Goal: Task Accomplishment & Management: Manage account settings

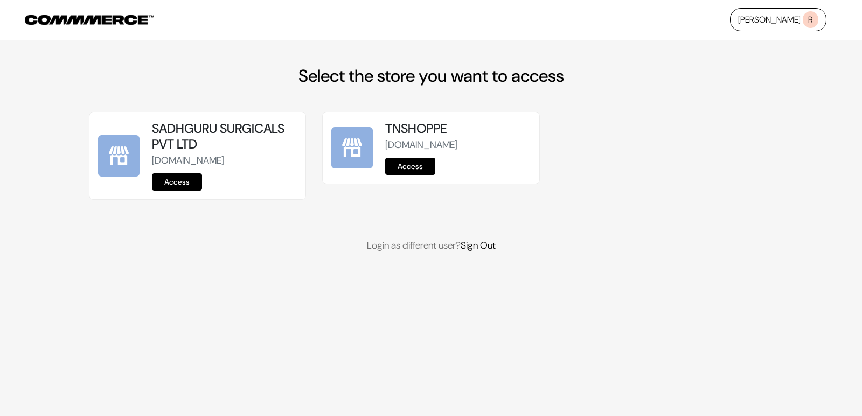
click at [400, 164] on link "Access" at bounding box center [410, 166] width 50 height 17
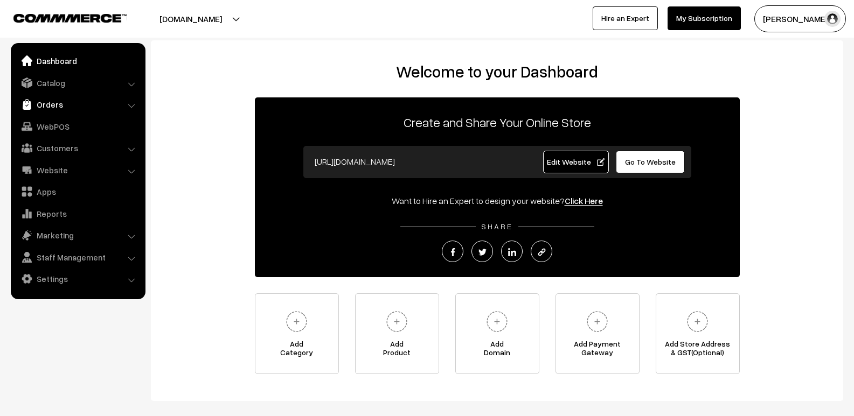
click at [40, 96] on link "Orders" at bounding box center [77, 104] width 128 height 19
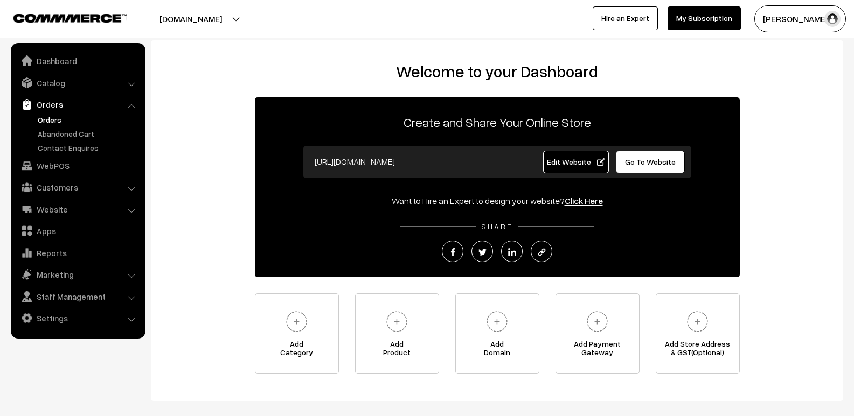
click at [54, 120] on link "Orders" at bounding box center [88, 119] width 107 height 11
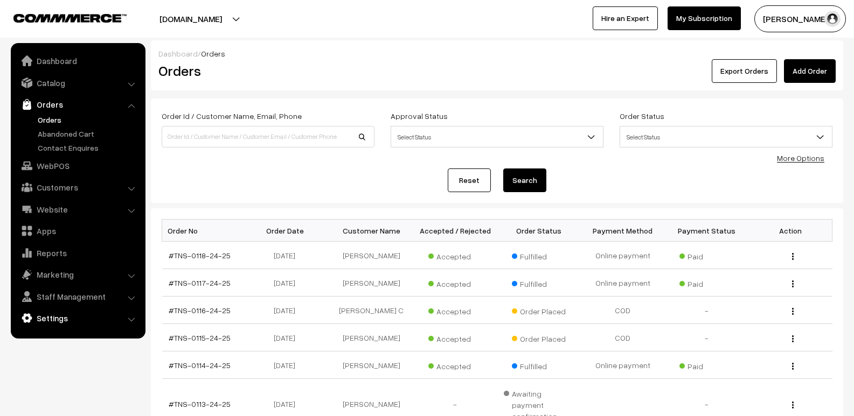
click at [67, 321] on link "Settings" at bounding box center [77, 318] width 128 height 19
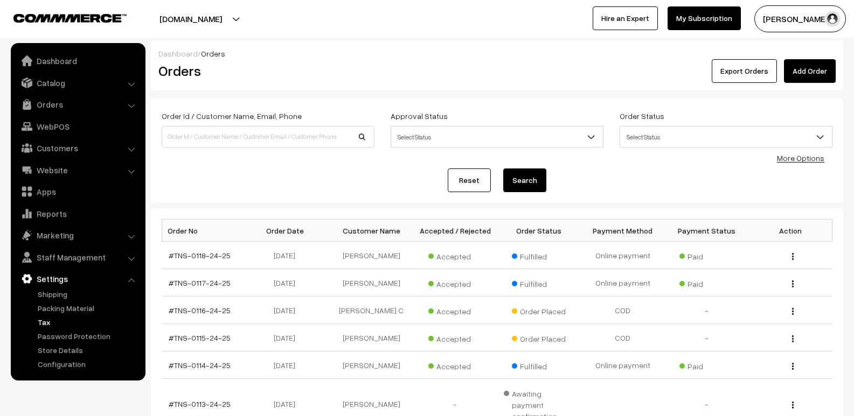
click at [53, 324] on link "Tax" at bounding box center [88, 322] width 107 height 11
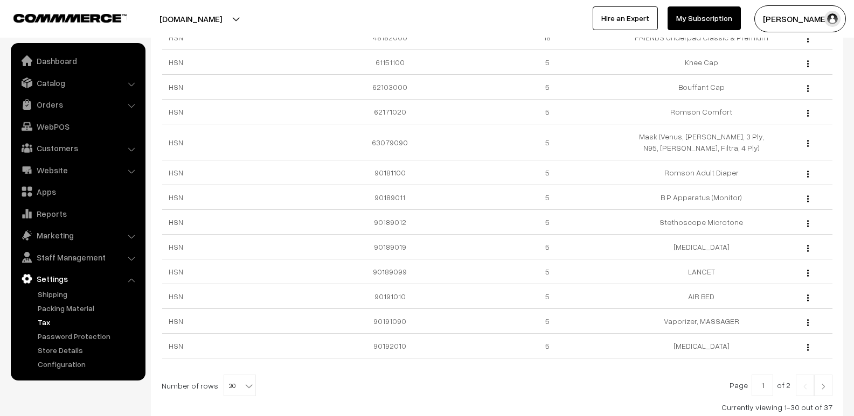
scroll to position [592, 0]
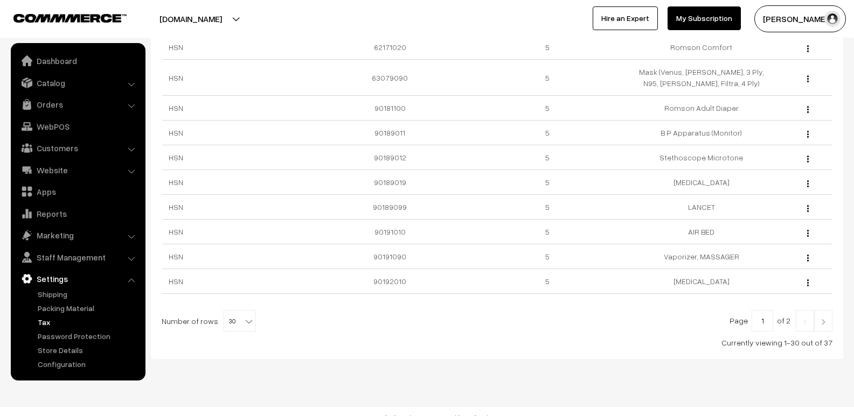
click at [826, 326] on link at bounding box center [823, 321] width 18 height 22
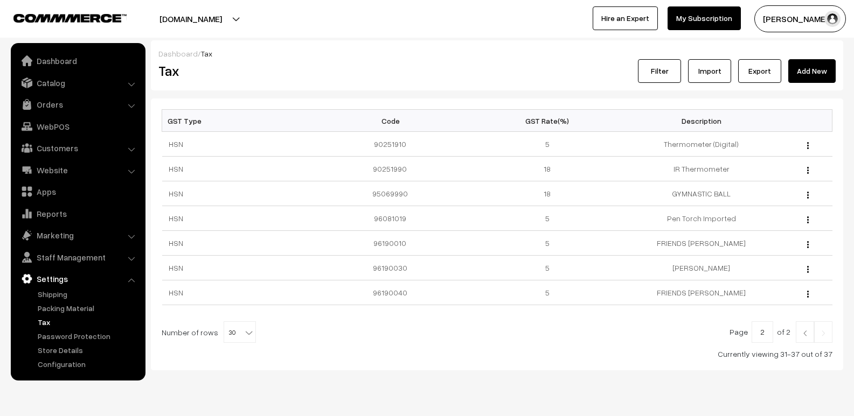
click at [806, 334] on img at bounding box center [805, 333] width 10 height 6
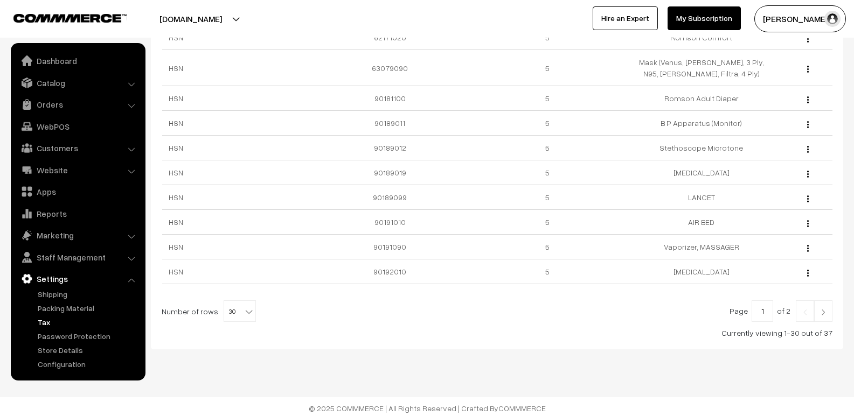
scroll to position [605, 0]
click at [828, 308] on link at bounding box center [823, 308] width 18 height 22
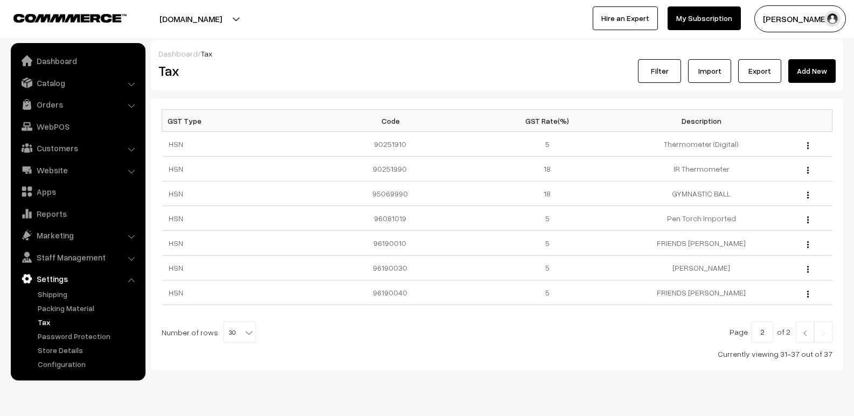
click at [246, 334] on b at bounding box center [248, 332] width 11 height 11
click at [493, 365] on div "GST Type Code GST Rate(%) Description HSN 90251910 5 Thermometer (Digital) Edit…" at bounding box center [497, 235] width 692 height 272
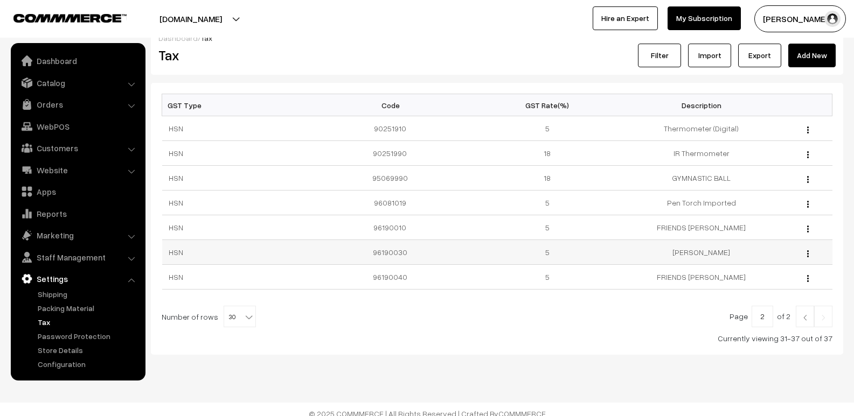
scroll to position [24, 0]
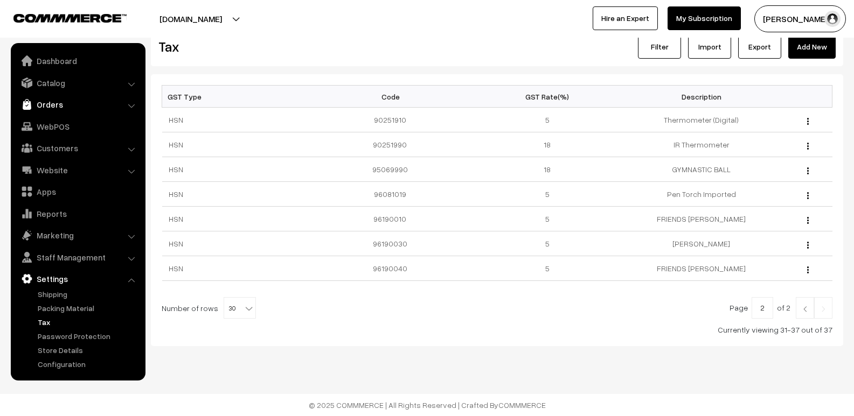
click at [66, 106] on link "Orders" at bounding box center [77, 104] width 128 height 19
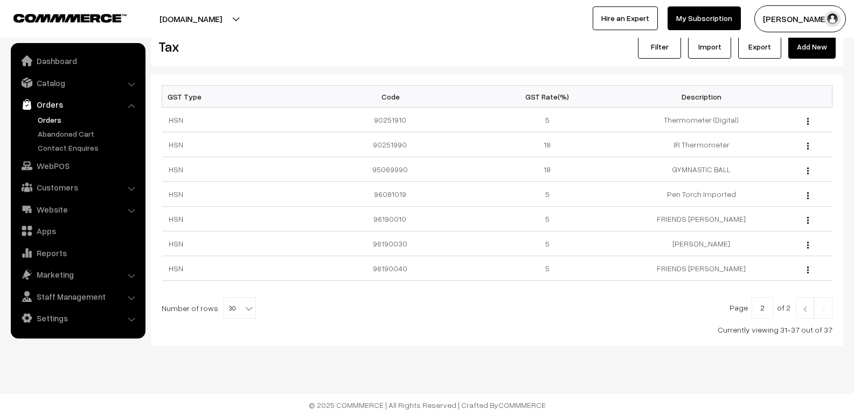
click at [68, 123] on link "Orders" at bounding box center [88, 119] width 107 height 11
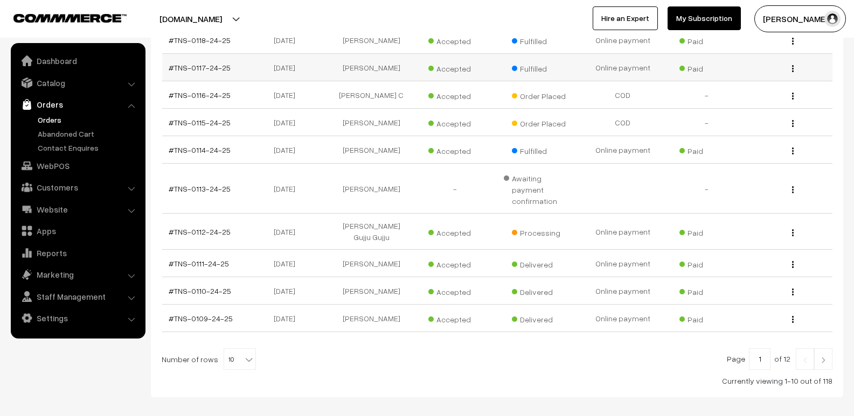
scroll to position [54, 0]
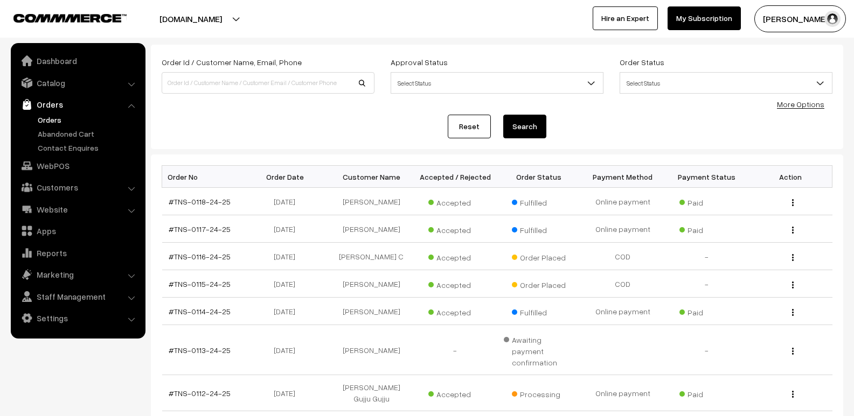
click at [67, 108] on link "Orders" at bounding box center [77, 104] width 128 height 19
click at [61, 123] on link "Orders" at bounding box center [88, 119] width 107 height 11
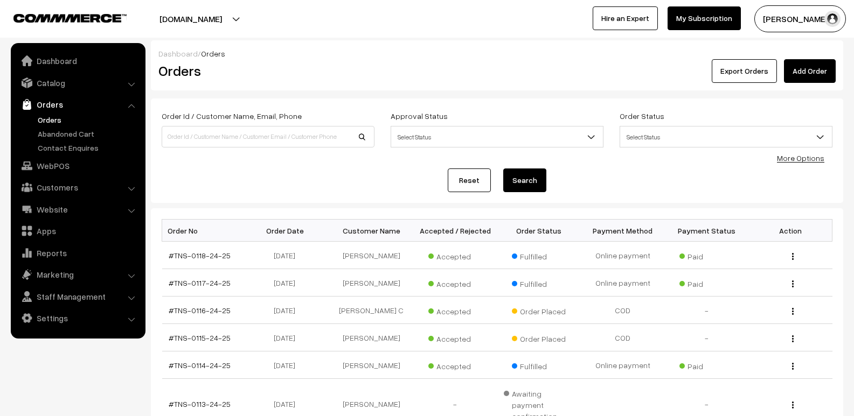
click at [799, 157] on link "More Options" at bounding box center [800, 158] width 47 height 9
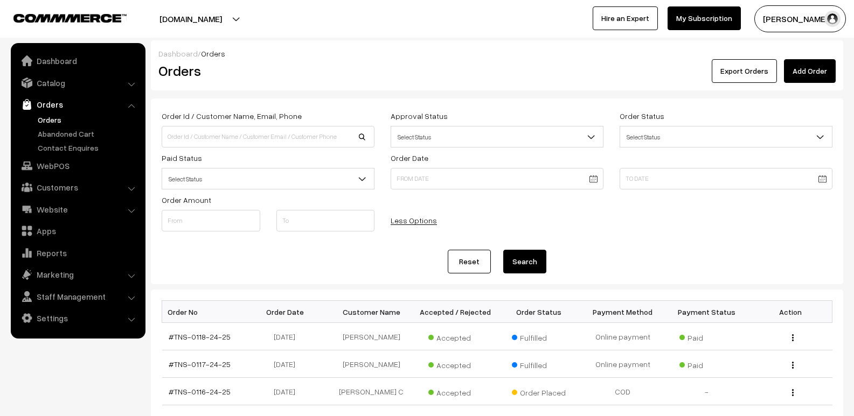
click at [56, 103] on link "Orders" at bounding box center [77, 104] width 128 height 19
click at [55, 118] on link "Orders" at bounding box center [88, 119] width 107 height 11
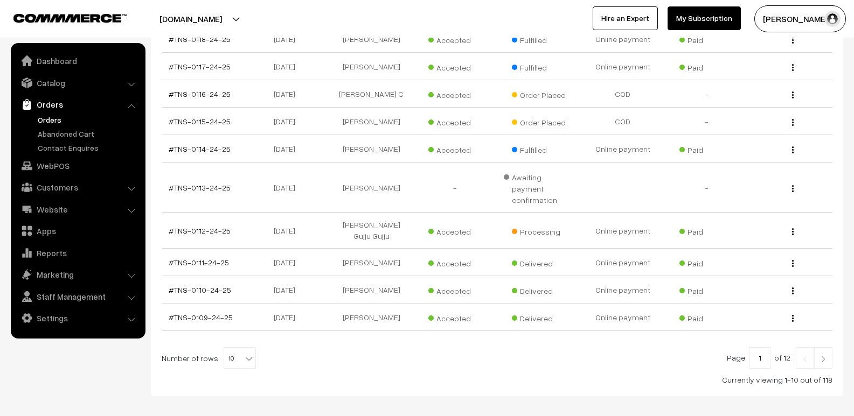
scroll to position [255, 0]
